Goal: Navigation & Orientation: Find specific page/section

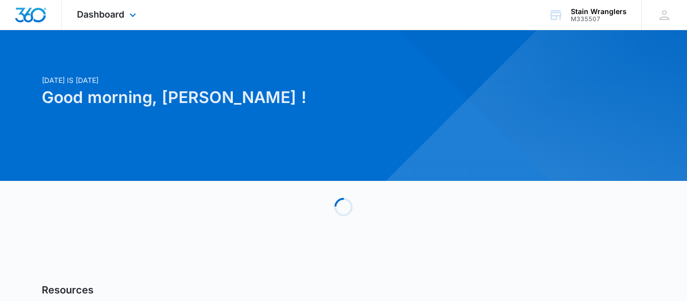
click at [114, 20] on div "Dashboard Apps Reputation Websites Forms CRM Email Social Payments POS Content …" at bounding box center [108, 15] width 92 height 30
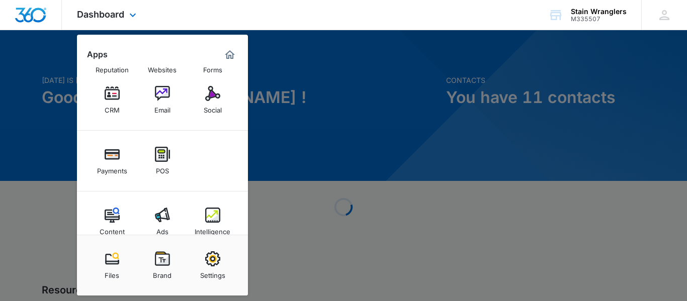
scroll to position [51, 0]
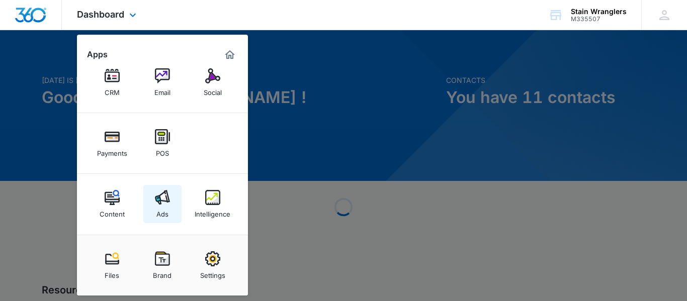
click at [164, 212] on div "Ads" at bounding box center [162, 211] width 12 height 13
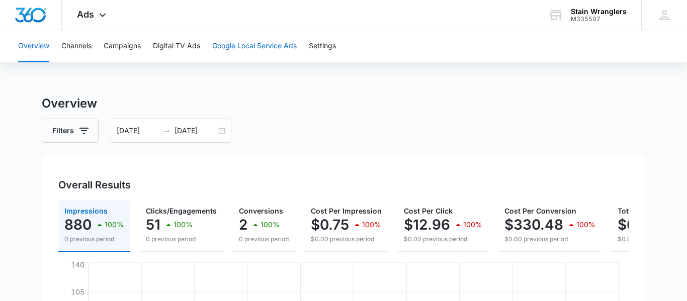
click at [240, 50] on button "Google Local Service Ads" at bounding box center [254, 46] width 84 height 32
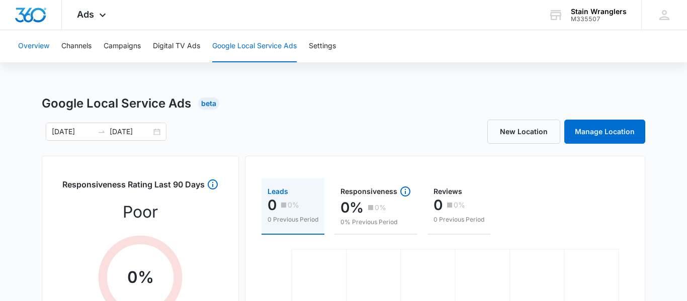
click at [34, 47] on button "Overview" at bounding box center [33, 46] width 31 height 32
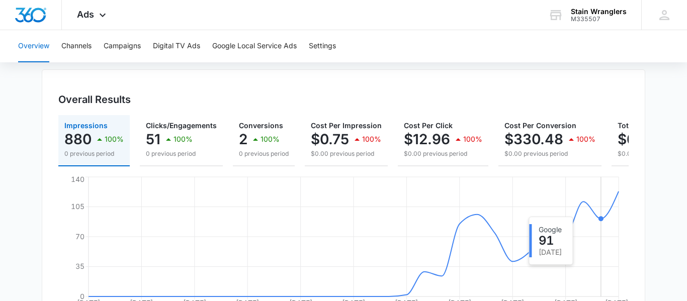
scroll to position [113, 0]
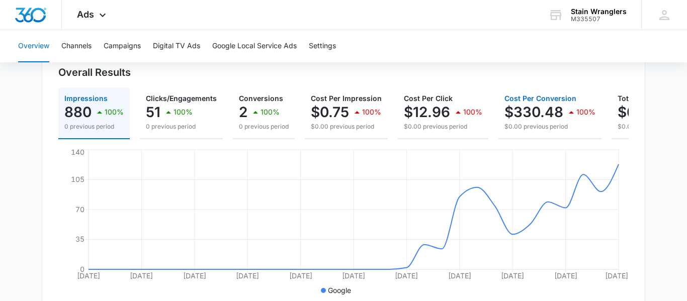
drag, startPoint x: 545, startPoint y: 137, endPoint x: 565, endPoint y: 140, distance: 20.3
click at [565, 140] on div "Impressions 880 100% 0 previous period Clicks/Engagements 51 100% 0 previous pe…" at bounding box center [343, 193] width 570 height 210
drag, startPoint x: 551, startPoint y: 144, endPoint x: 605, endPoint y: 142, distance: 54.4
click at [605, 142] on div "Impressions 880 100% 0 previous period Clicks/Engagements 51 100% 0 previous pe…" at bounding box center [343, 193] width 570 height 210
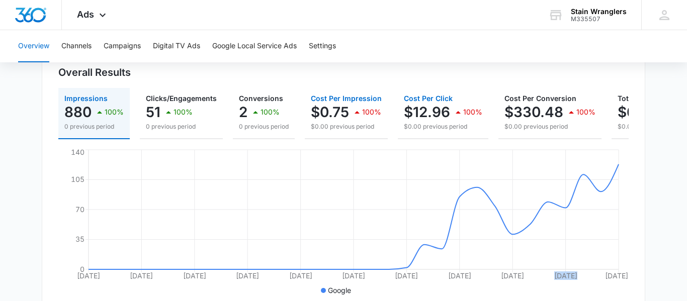
drag, startPoint x: 450, startPoint y: 135, endPoint x: 328, endPoint y: 130, distance: 122.3
click at [329, 131] on div "Impressions 880 100% 0 previous period Clicks/Engagements 51 100% 0 previous pe…" at bounding box center [343, 113] width 570 height 51
drag, startPoint x: 329, startPoint y: 127, endPoint x: 524, endPoint y: 130, distance: 195.2
click at [524, 130] on div "Impressions 880 100% 0 previous period Clicks/Engagements 51 100% 0 previous pe…" at bounding box center [343, 113] width 570 height 51
drag, startPoint x: 515, startPoint y: 139, endPoint x: 549, endPoint y: 139, distance: 34.7
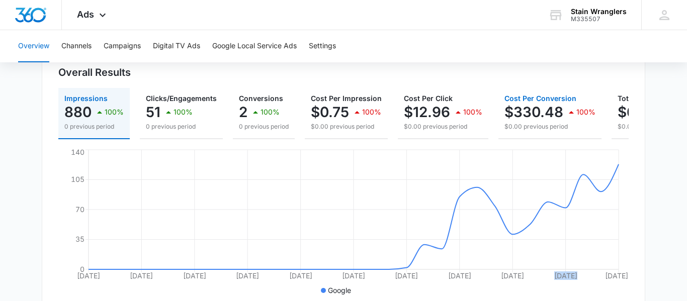
click at [548, 140] on div "Impressions 880 100% 0 previous period Clicks/Engagements 51 100% 0 previous pe…" at bounding box center [343, 193] width 570 height 210
drag, startPoint x: 116, startPoint y: 131, endPoint x: 214, endPoint y: 129, distance: 98.1
click at [214, 129] on div "Impressions 880 100% 0 previous period Clicks/Engagements 51 100% 0 previous pe…" at bounding box center [343, 113] width 570 height 51
drag, startPoint x: 303, startPoint y: 131, endPoint x: 361, endPoint y: 125, distance: 58.2
drag, startPoint x: 95, startPoint y: 27, endPoint x: 96, endPoint y: 22, distance: 5.3
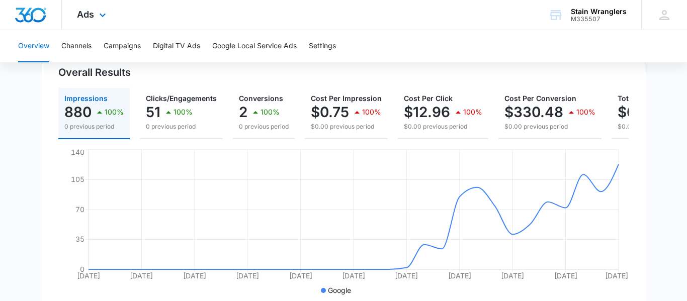
click at [95, 26] on div "Ads Apps Reputation Websites Forms CRM Email Social Payments POS Content Ads In…" at bounding box center [93, 15] width 62 height 30
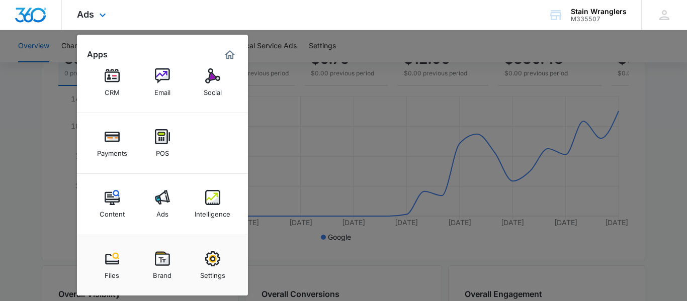
scroll to position [169, 0]
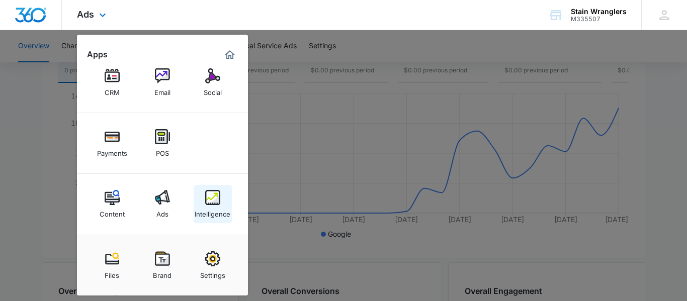
click at [211, 214] on div "Intelligence" at bounding box center [213, 211] width 36 height 13
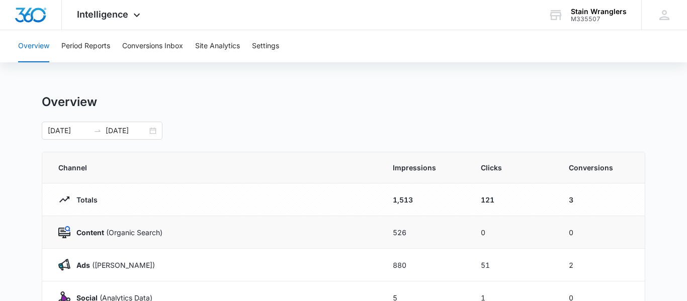
scroll to position [56, 0]
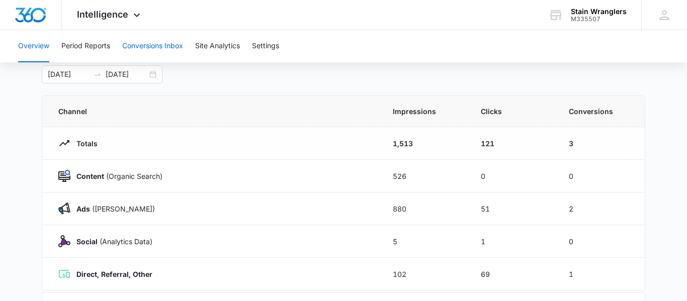
click at [172, 50] on button "Conversions Inbox" at bounding box center [152, 46] width 61 height 32
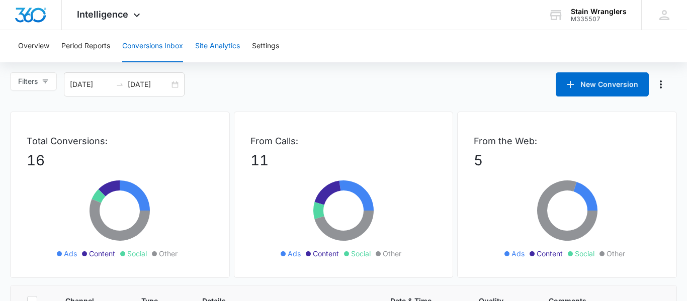
click at [221, 46] on button "Site Analytics" at bounding box center [217, 46] width 45 height 32
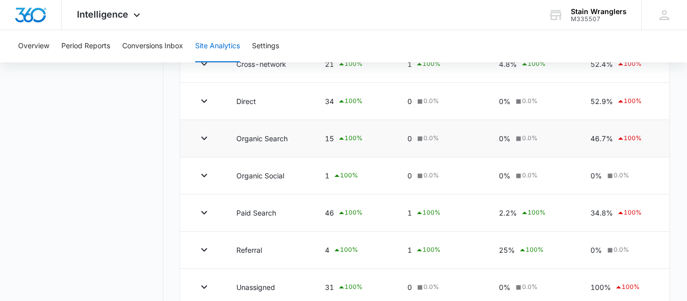
scroll to position [411, 0]
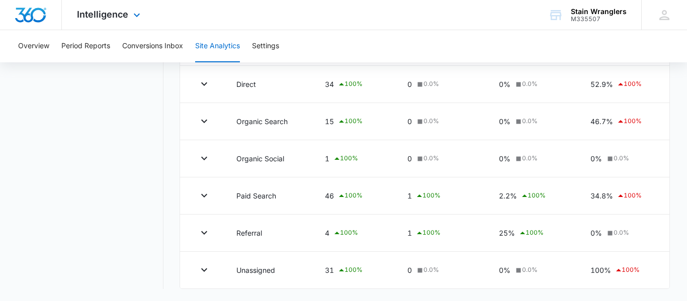
click at [106, 21] on div "Intelligence Apps Reputation Websites Forms CRM Email Social Payments POS Conte…" at bounding box center [110, 15] width 96 height 30
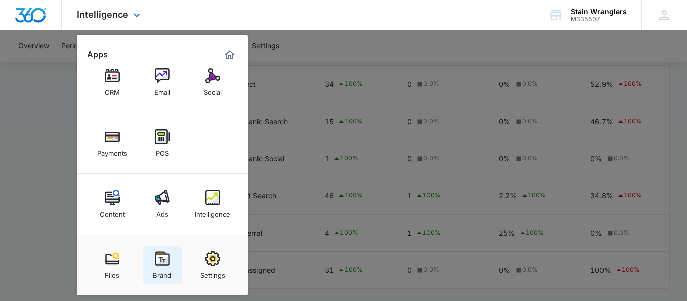
click at [168, 260] on img at bounding box center [162, 258] width 15 height 15
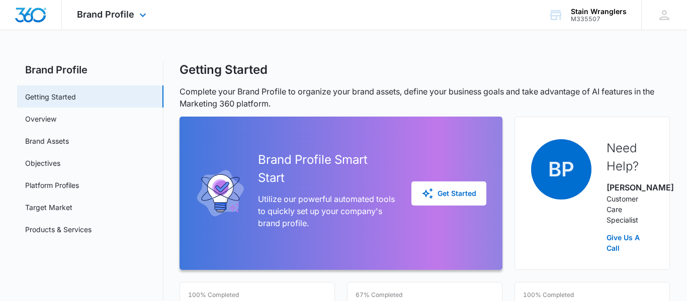
click at [135, 24] on div "Brand Profile Apps Reputation Websites Forms CRM Email Social Payments POS Cont…" at bounding box center [113, 15] width 102 height 30
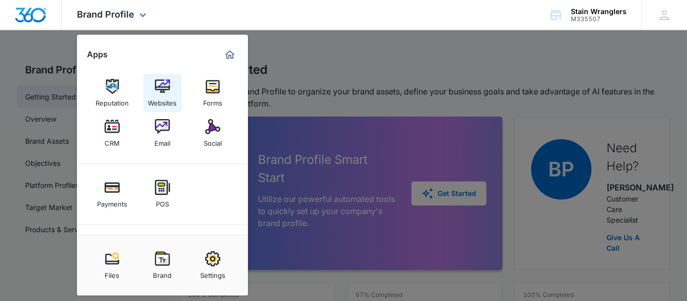
click at [165, 97] on div "Websites" at bounding box center [162, 100] width 29 height 13
